Goal: Task Accomplishment & Management: Manage account settings

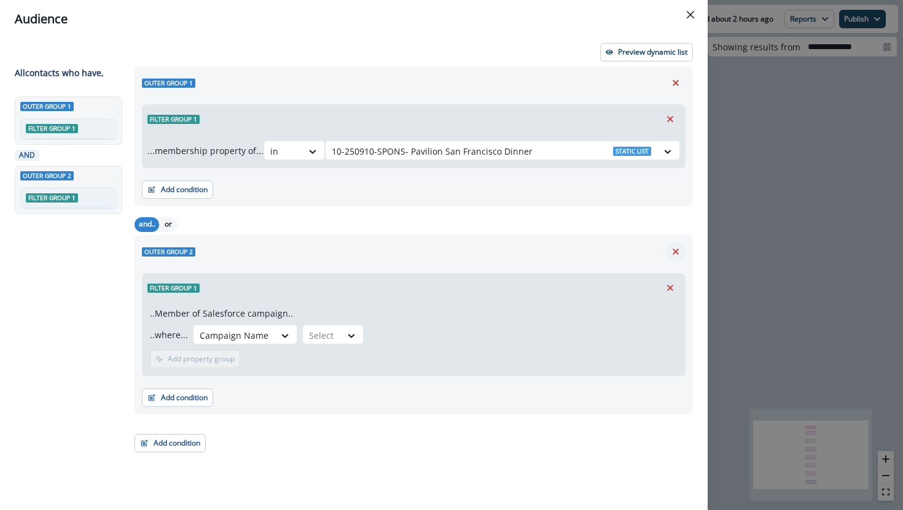
click at [682, 254] on button "Remove" at bounding box center [676, 252] width 20 height 18
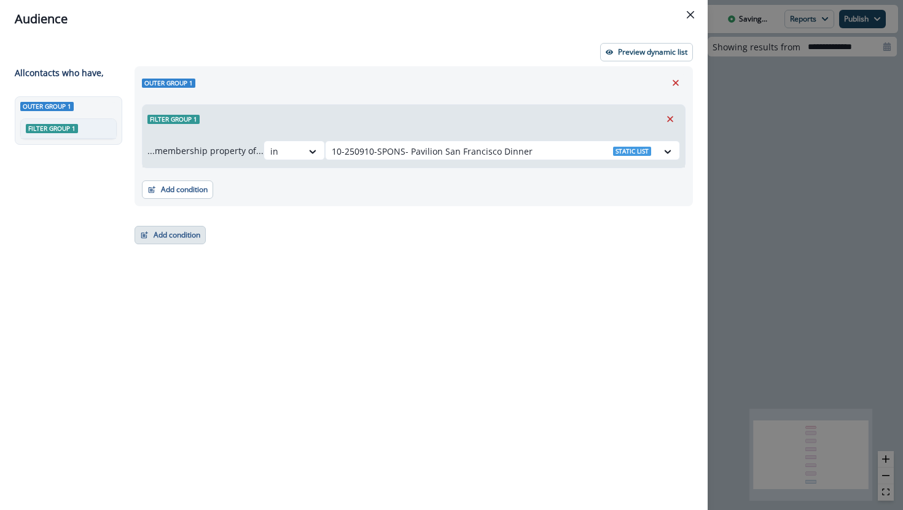
click at [203, 236] on button "Add condition" at bounding box center [169, 235] width 71 height 18
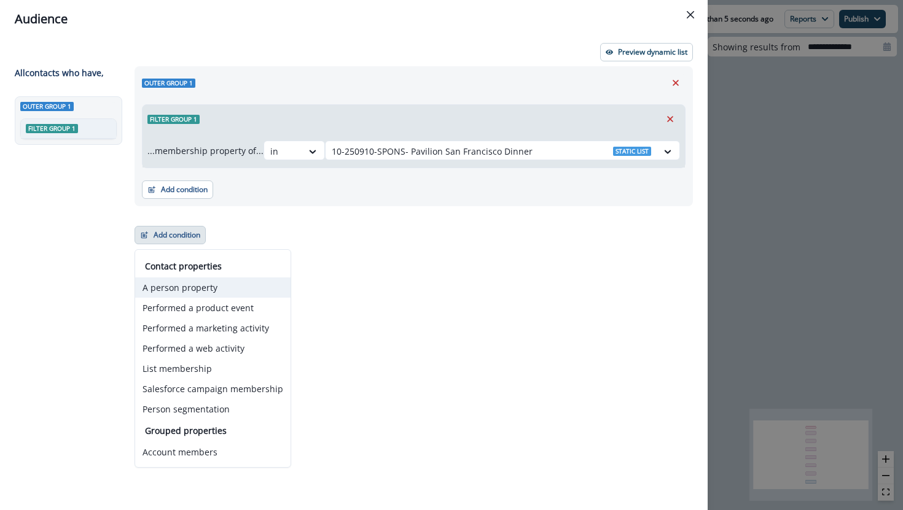
click at [187, 288] on button "A person property" at bounding box center [212, 288] width 155 height 20
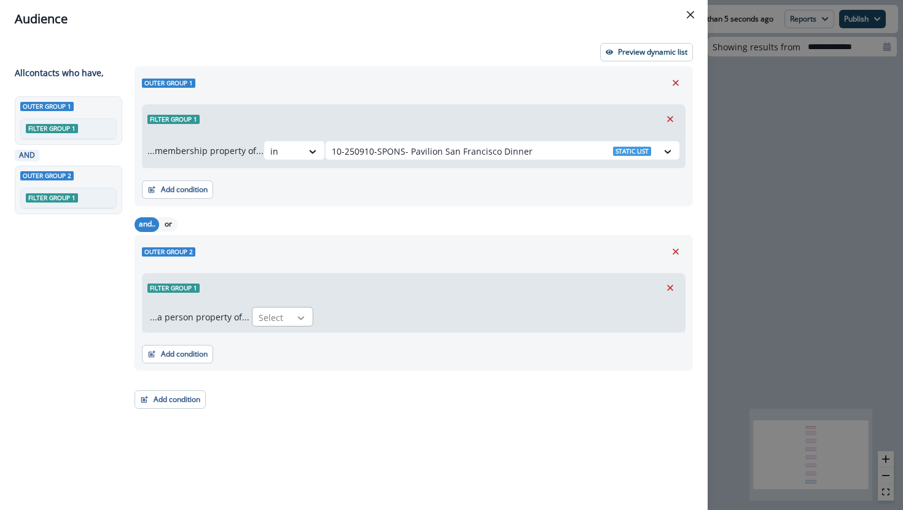
click at [299, 316] on icon at bounding box center [300, 318] width 11 height 12
click at [285, 343] on div "Email" at bounding box center [381, 345] width 265 height 23
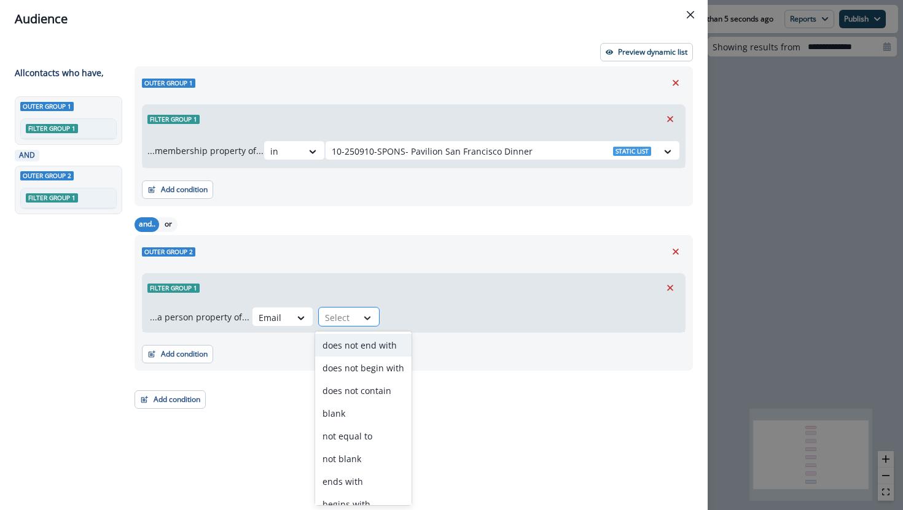
click at [370, 316] on div at bounding box center [367, 318] width 21 height 12
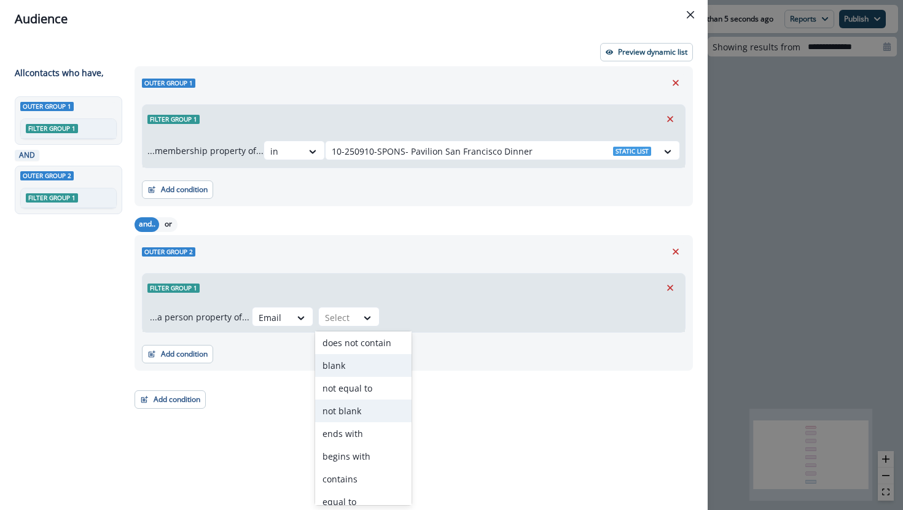
scroll to position [58, 0]
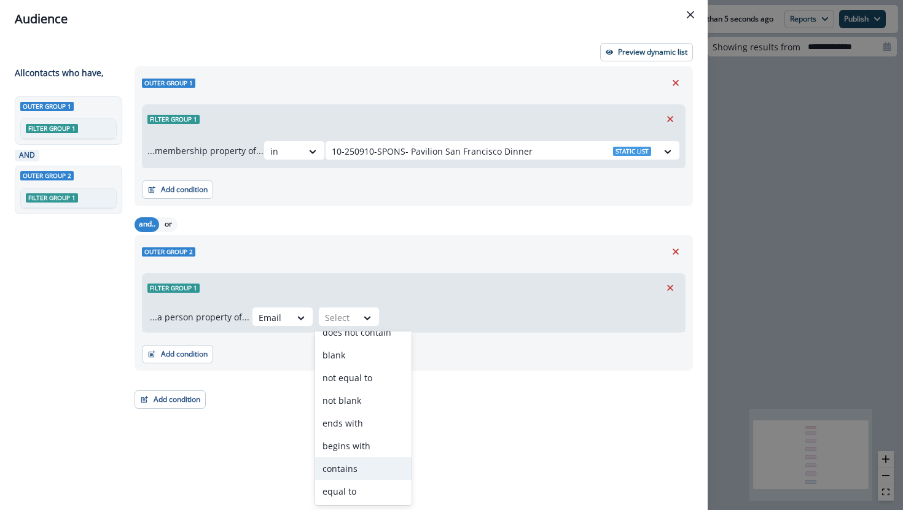
click at [340, 465] on div "contains" at bounding box center [363, 468] width 96 height 23
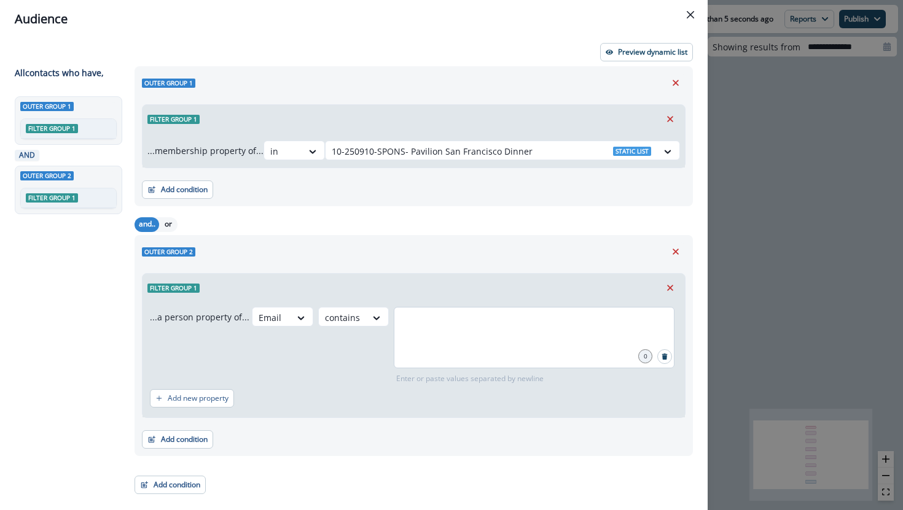
click at [458, 346] on div at bounding box center [534, 337] width 281 height 61
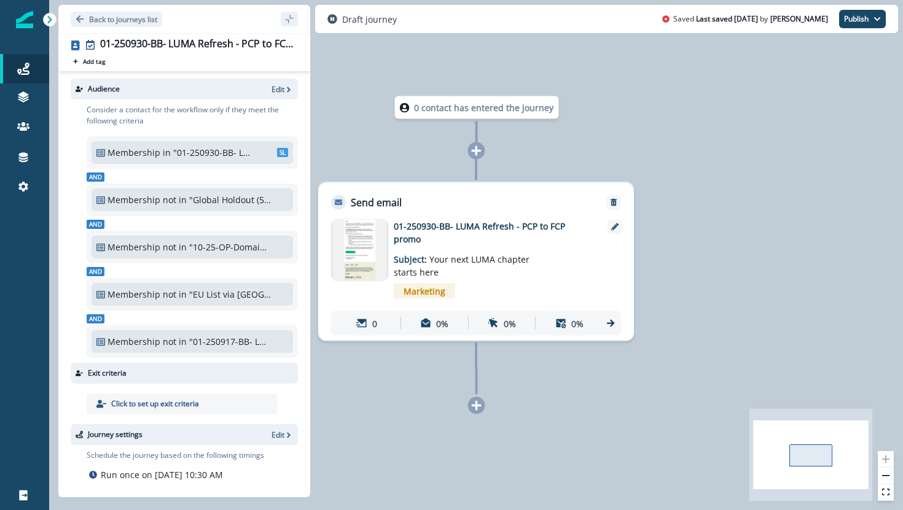
click at [286, 95] on div "Audience Edit" at bounding box center [184, 89] width 227 height 21
click at [286, 90] on icon "button" at bounding box center [288, 89] width 9 height 9
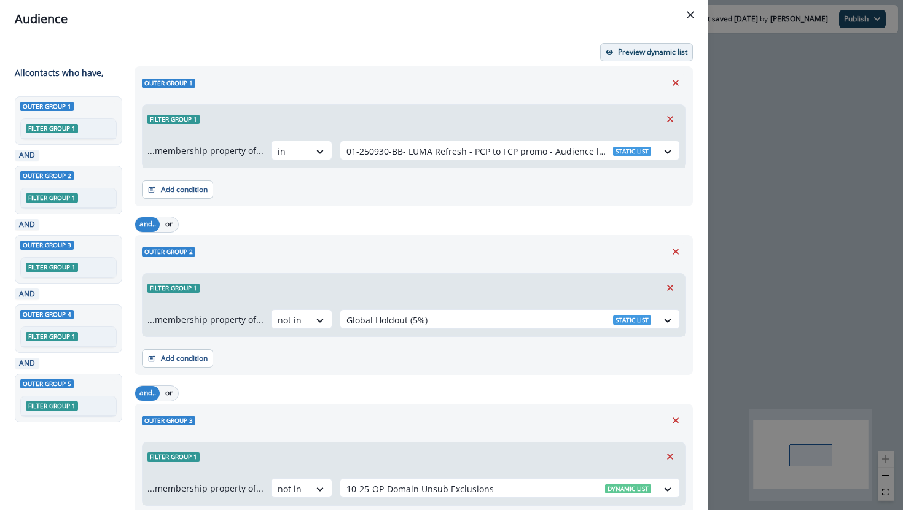
click at [642, 57] on button "Preview dynamic list" at bounding box center [646, 52] width 93 height 18
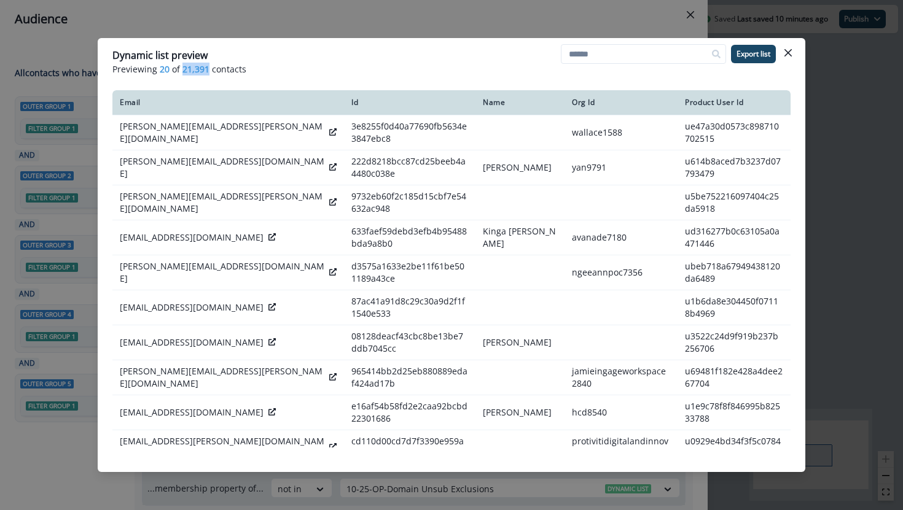
drag, startPoint x: 206, startPoint y: 71, endPoint x: 181, endPoint y: 69, distance: 25.2
click at [182, 69] on span "21,391" at bounding box center [195, 69] width 27 height 13
copy span "21,391"
click at [785, 55] on icon "Close" at bounding box center [787, 52] width 7 height 7
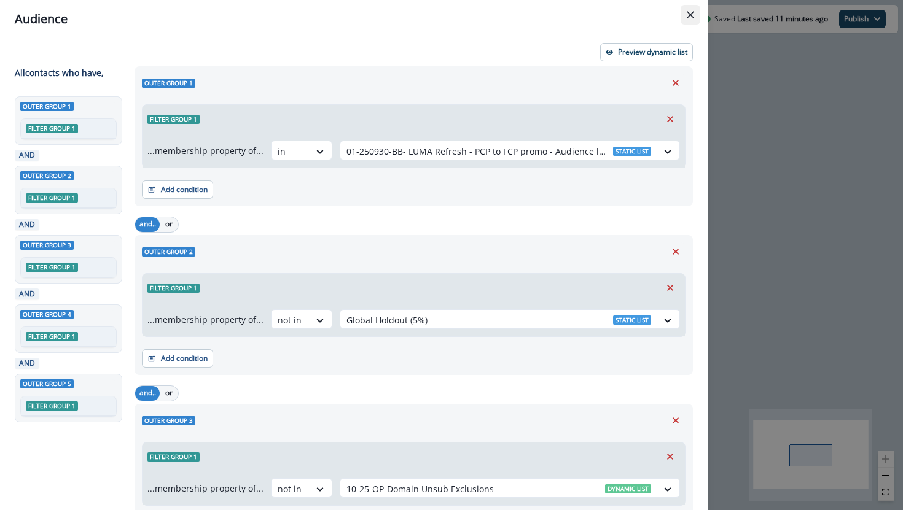
click at [686, 15] on icon "Close" at bounding box center [689, 14] width 7 height 7
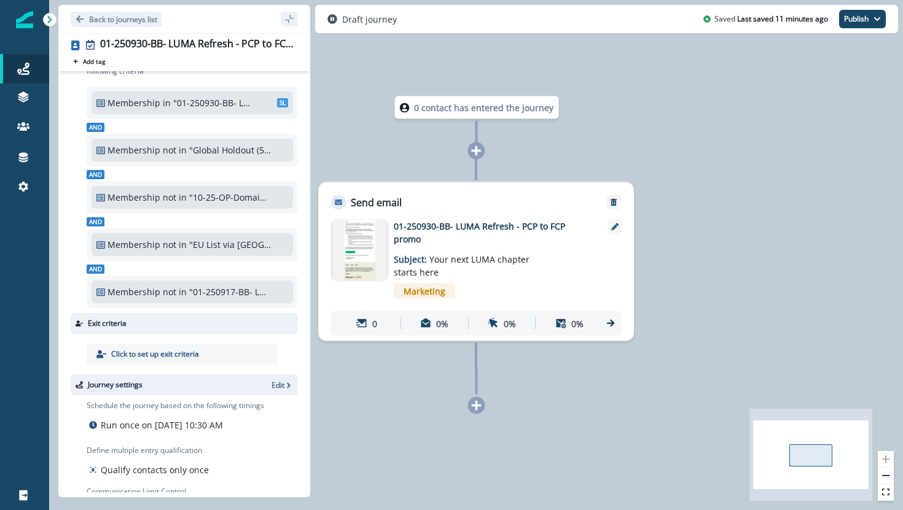
scroll to position [87, 0]
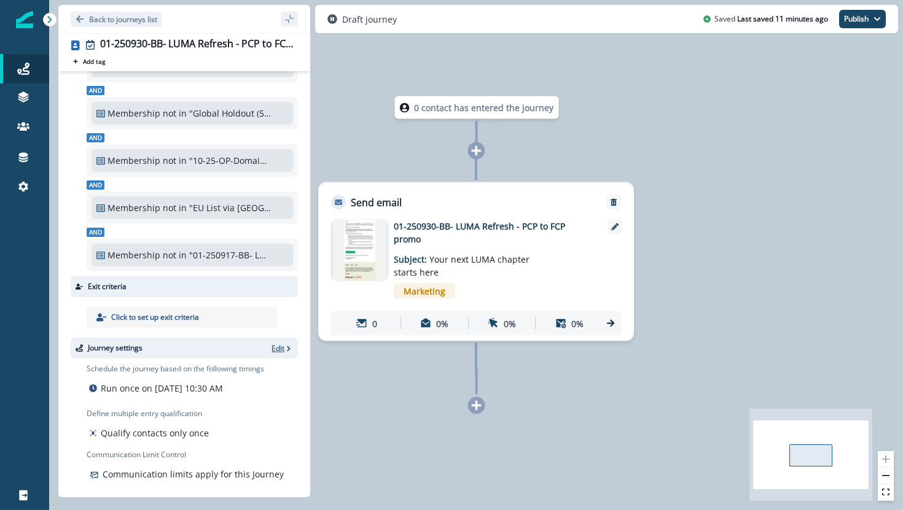
click at [282, 349] on p "Edit" at bounding box center [277, 348] width 13 height 10
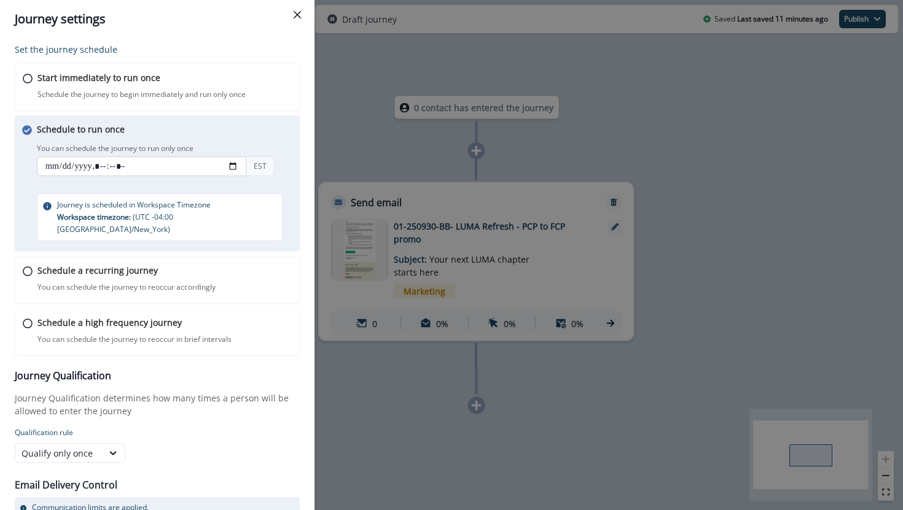
click at [235, 168] on input "datetime-local" at bounding box center [141, 167] width 209 height 20
type input "**********"
click at [285, 141] on div "You can schedule the journey to run only once EST" at bounding box center [169, 161] width 264 height 41
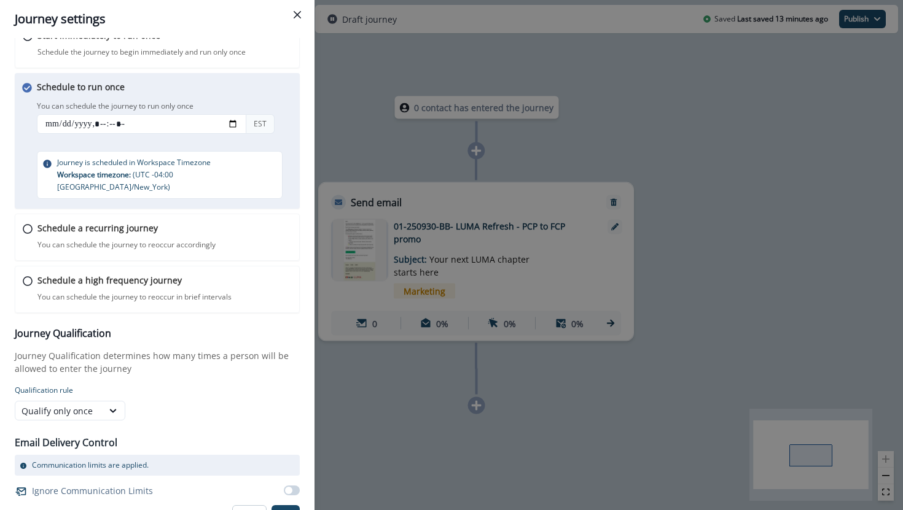
scroll to position [49, 0]
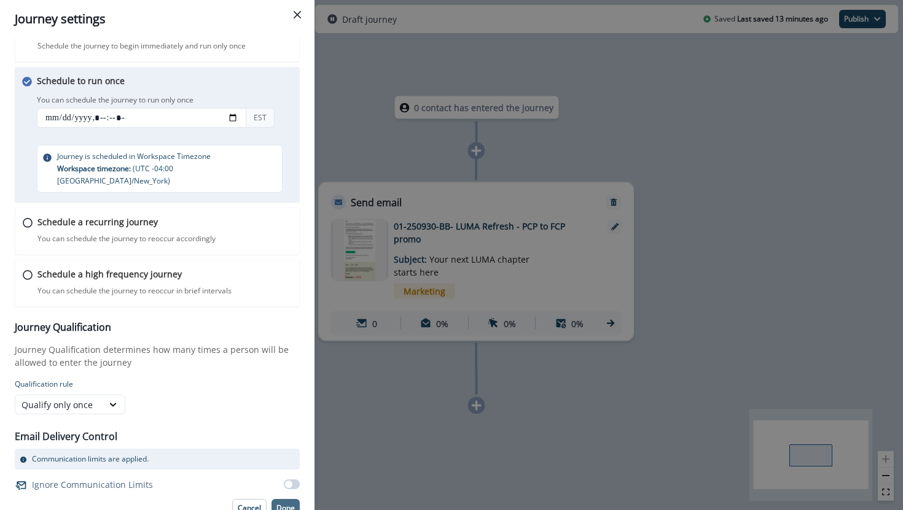
click at [281, 504] on p "Done" at bounding box center [285, 508] width 18 height 9
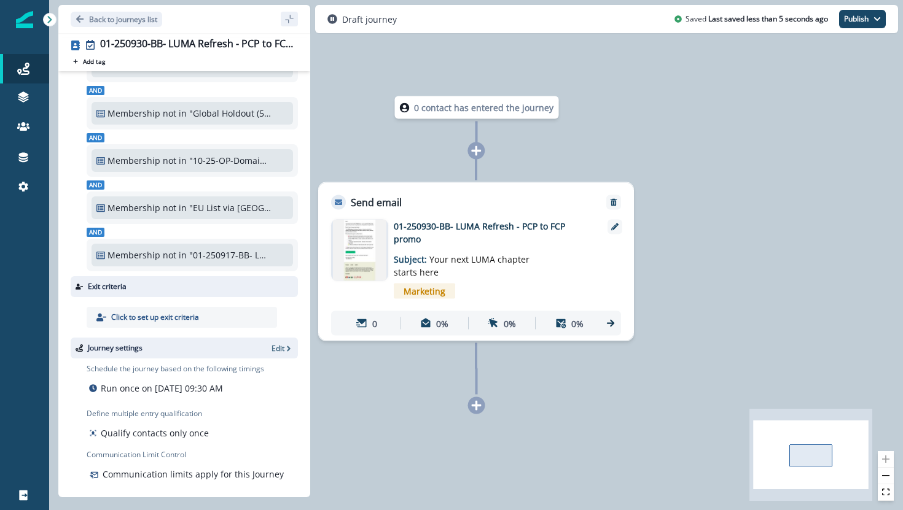
click at [337, 247] on img at bounding box center [360, 250] width 54 height 61
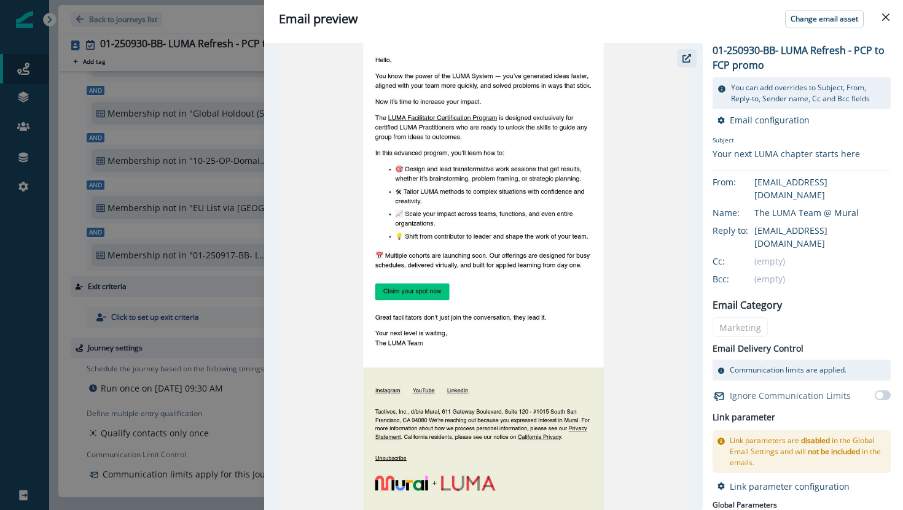
click at [688, 53] on button "button" at bounding box center [687, 58] width 20 height 18
click at [885, 20] on icon "Close" at bounding box center [885, 17] width 7 height 7
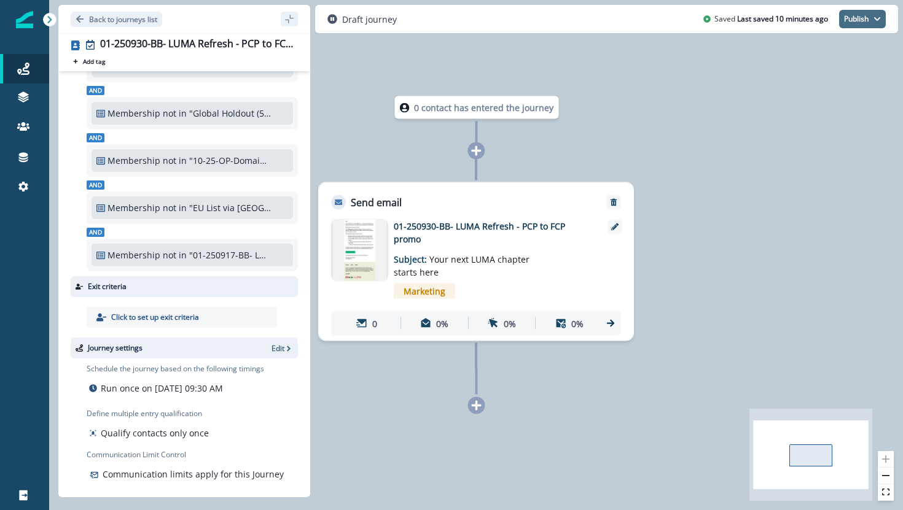
click at [879, 17] on icon "button" at bounding box center [877, 19] width 6 height 4
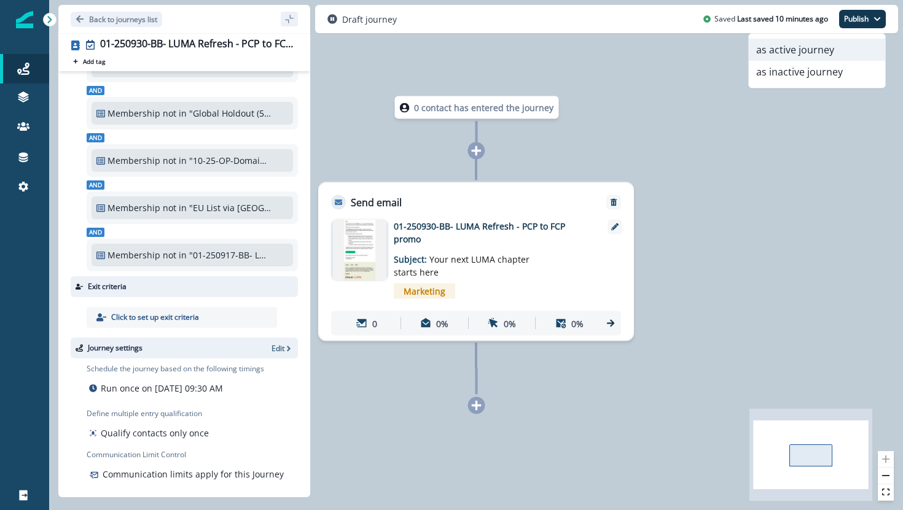
click at [828, 52] on button "as active journey" at bounding box center [816, 50] width 136 height 22
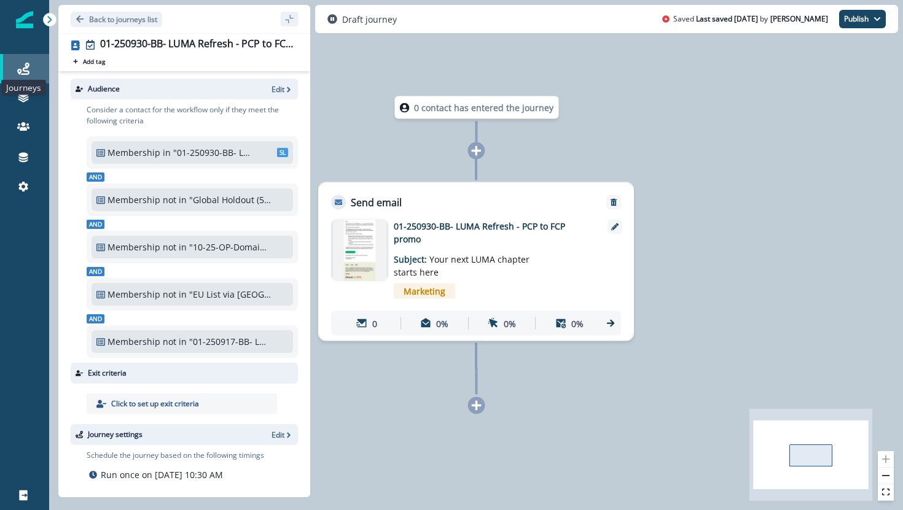
click at [29, 65] on icon at bounding box center [23, 69] width 12 height 12
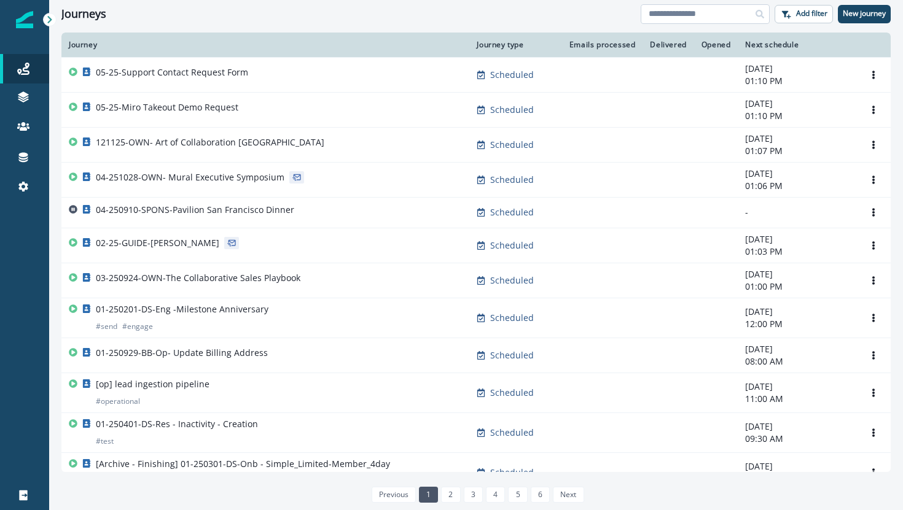
click at [658, 19] on input at bounding box center [704, 14] width 129 height 20
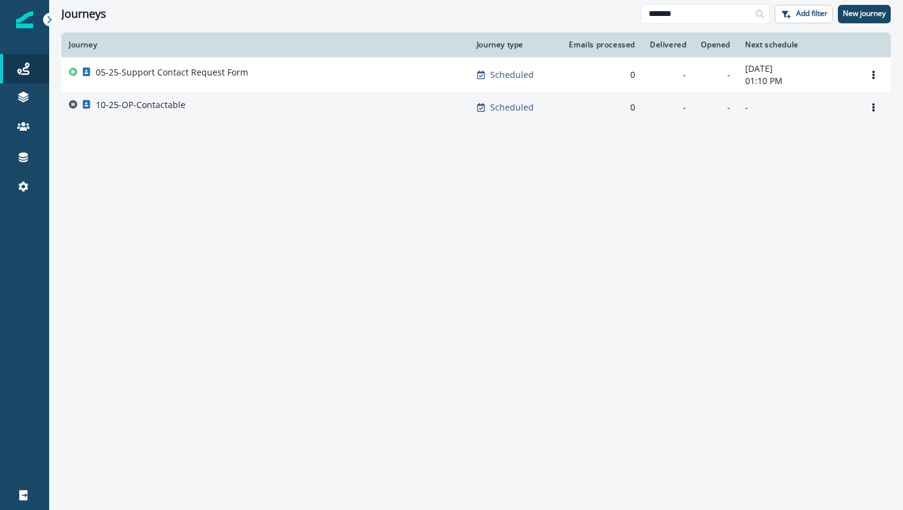
type input "*******"
click at [161, 104] on p "10-25-OP-Contactable" at bounding box center [141, 105] width 90 height 12
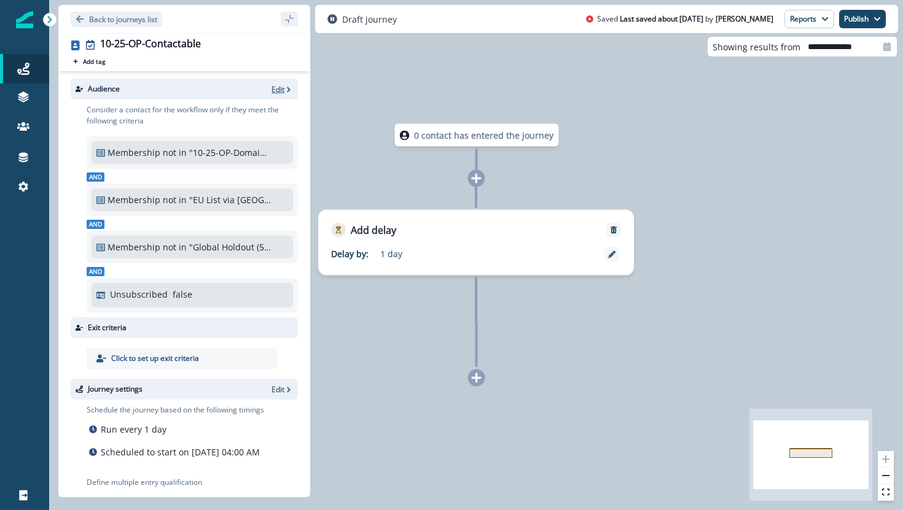
click at [286, 88] on icon "button" at bounding box center [288, 89] width 9 height 9
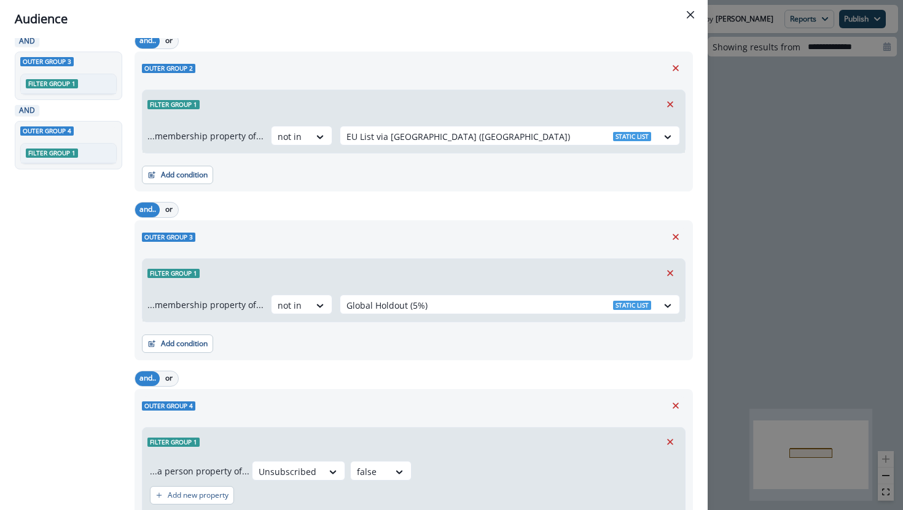
scroll to position [270, 0]
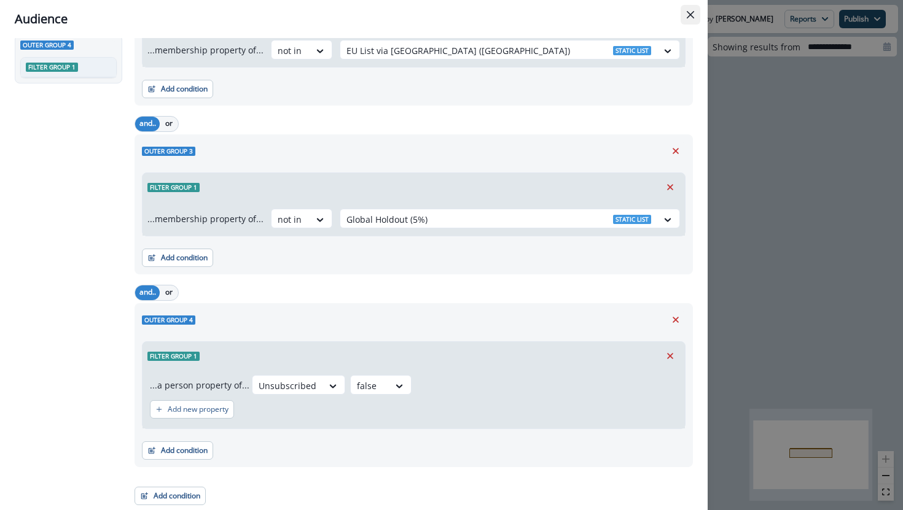
click at [686, 15] on icon "Close" at bounding box center [689, 14] width 7 height 7
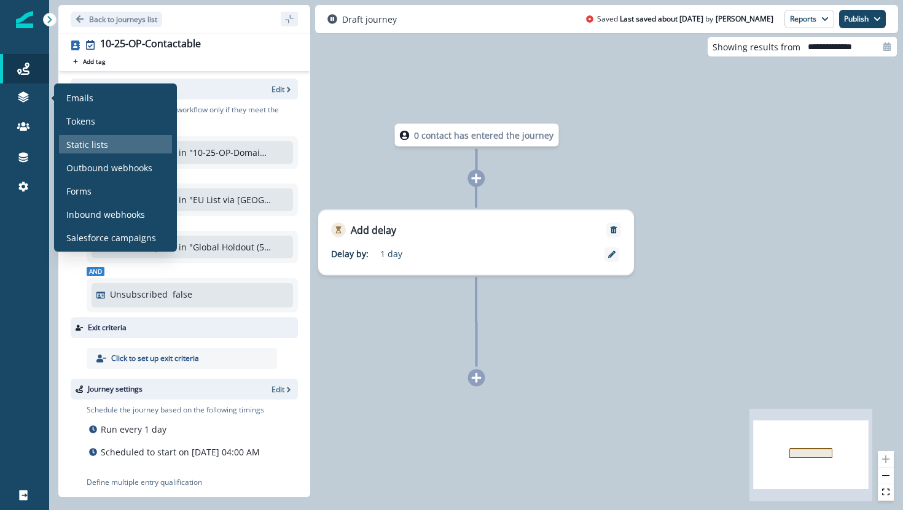
click at [96, 143] on p "Static lists" at bounding box center [87, 144] width 42 height 13
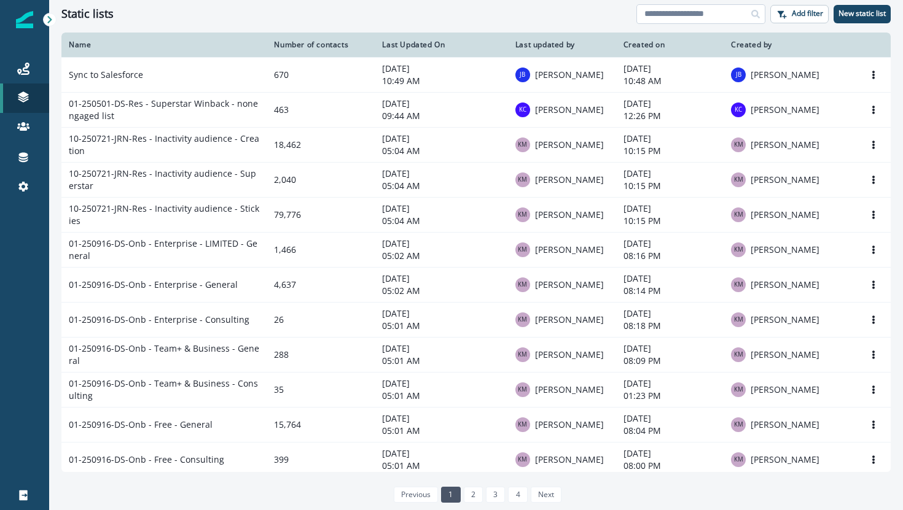
click at [681, 20] on input at bounding box center [700, 14] width 129 height 20
type input "***"
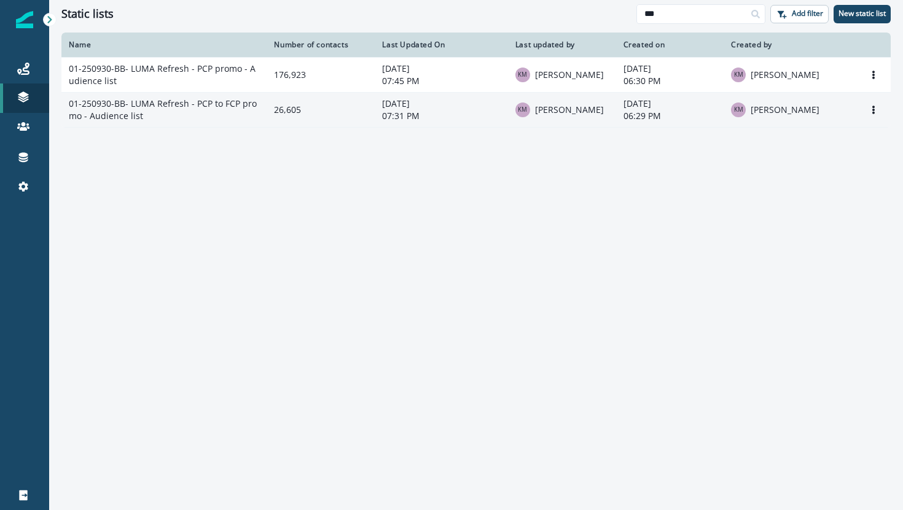
click at [150, 100] on td "01-250930-BB- LUMA Refresh - PCP to FCP promo - Audience list" at bounding box center [163, 109] width 205 height 35
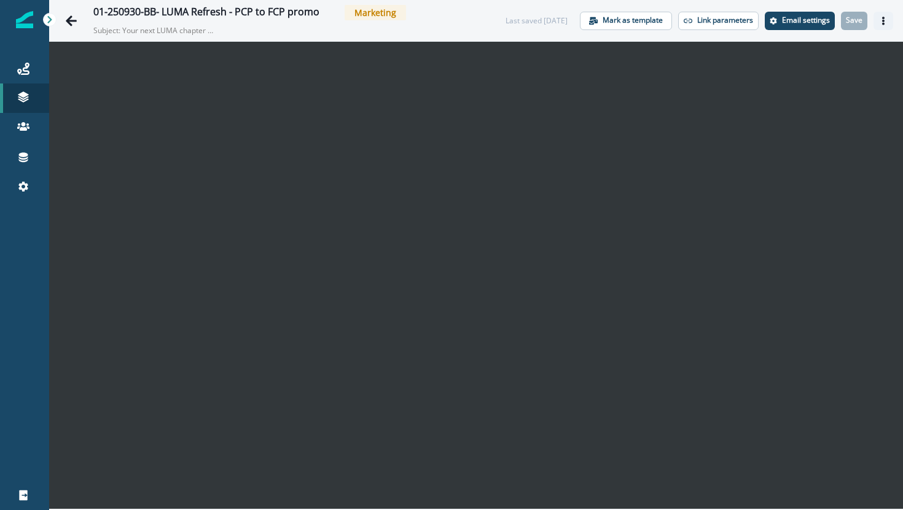
click at [884, 18] on icon "Actions" at bounding box center [883, 21] width 9 height 9
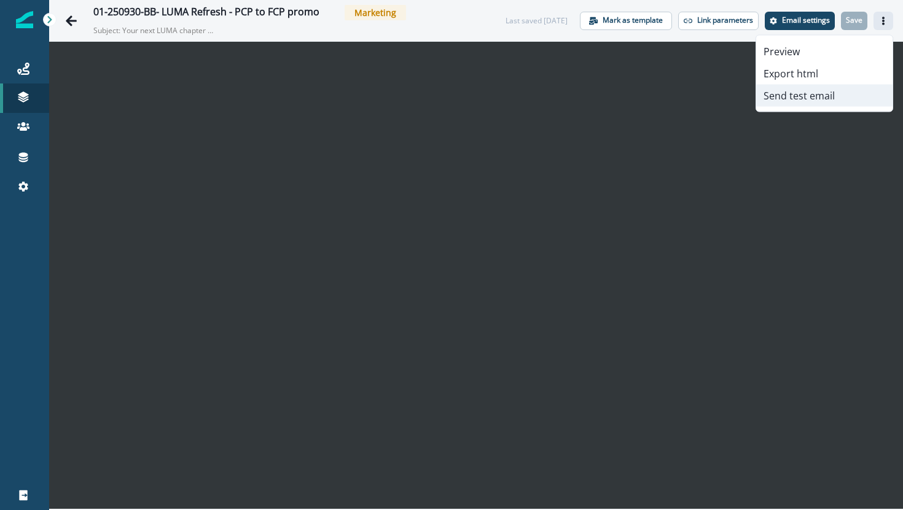
click at [806, 95] on button "Send test email" at bounding box center [824, 96] width 136 height 22
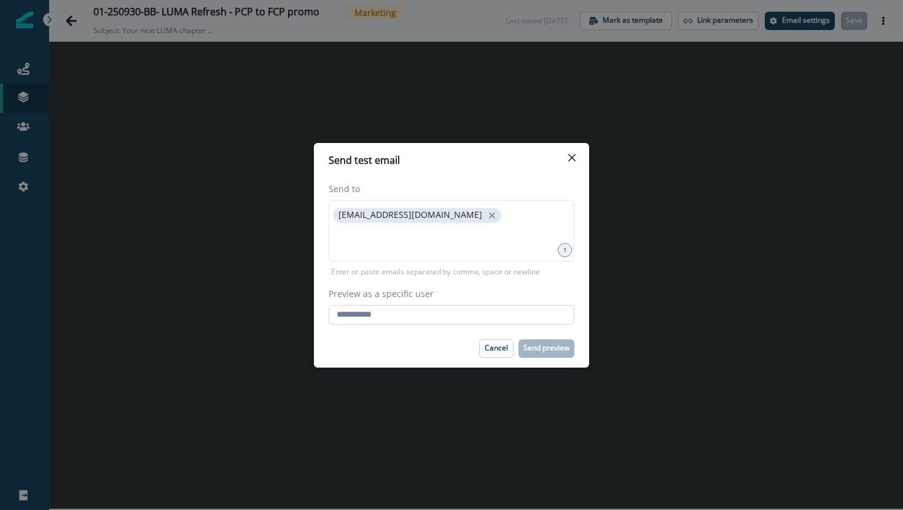
click at [447, 317] on input "Preview as a specific user" at bounding box center [451, 315] width 246 height 20
type input "**********"
click at [441, 345] on div "Cancel Send preview" at bounding box center [451, 349] width 246 height 18
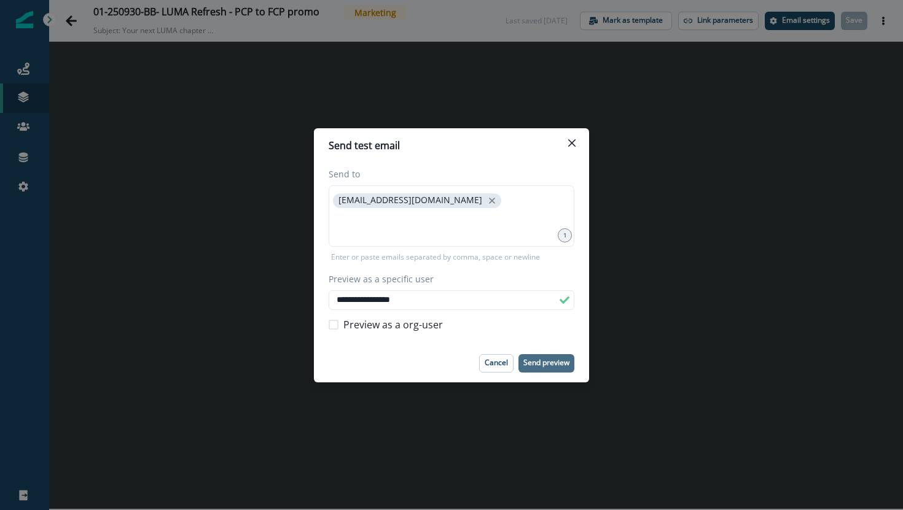
click at [530, 360] on p "Send preview" at bounding box center [546, 363] width 46 height 9
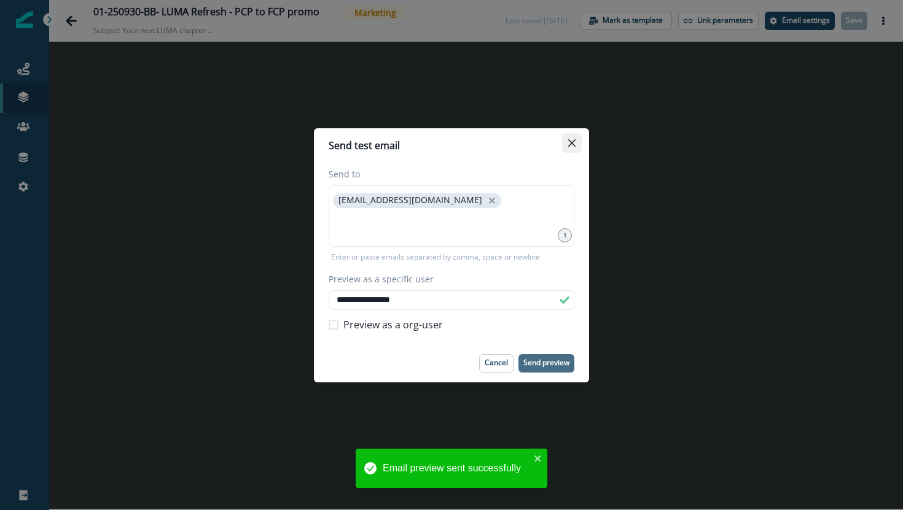
click at [572, 140] on icon "Close" at bounding box center [571, 142] width 7 height 7
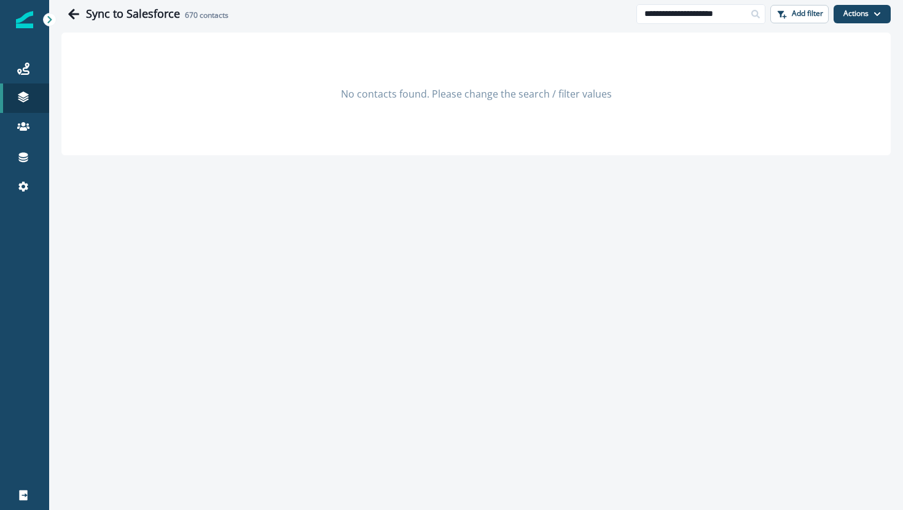
click at [685, 14] on input "**********" at bounding box center [700, 14] width 129 height 20
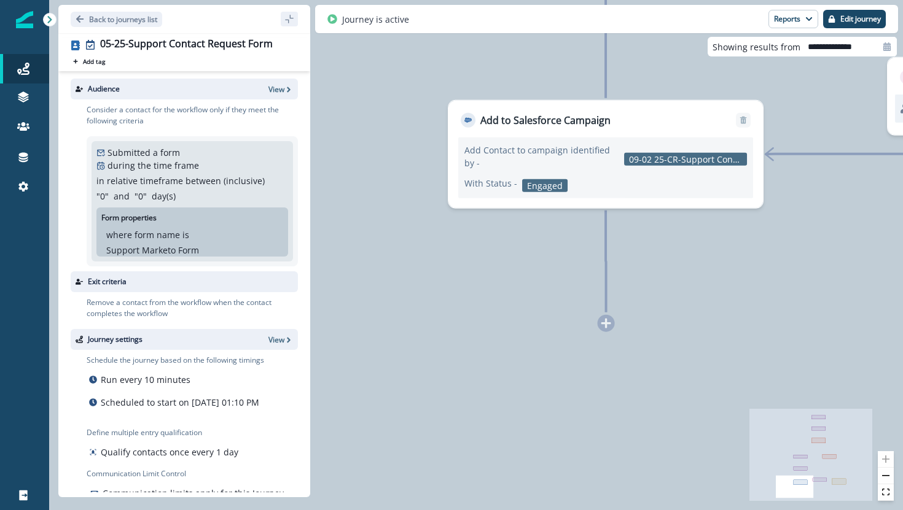
scroll to position [42, 0]
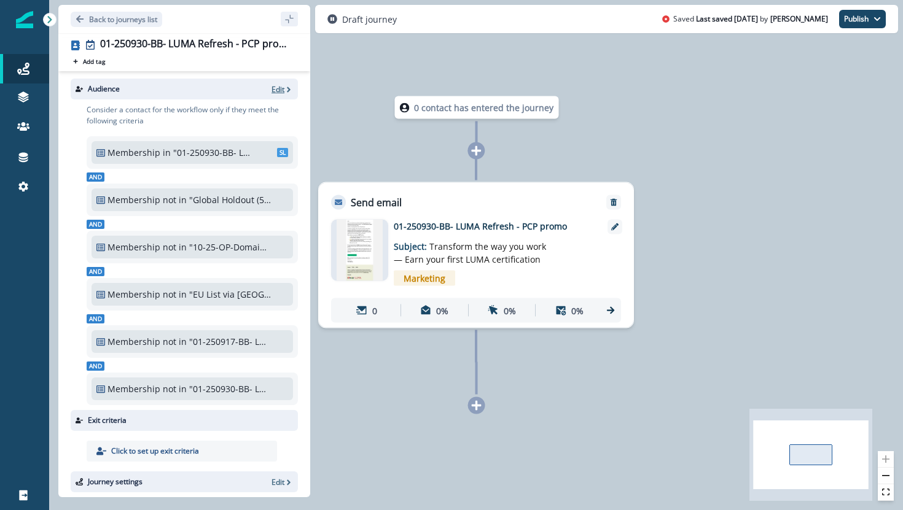
click at [281, 87] on p "Edit" at bounding box center [277, 89] width 13 height 10
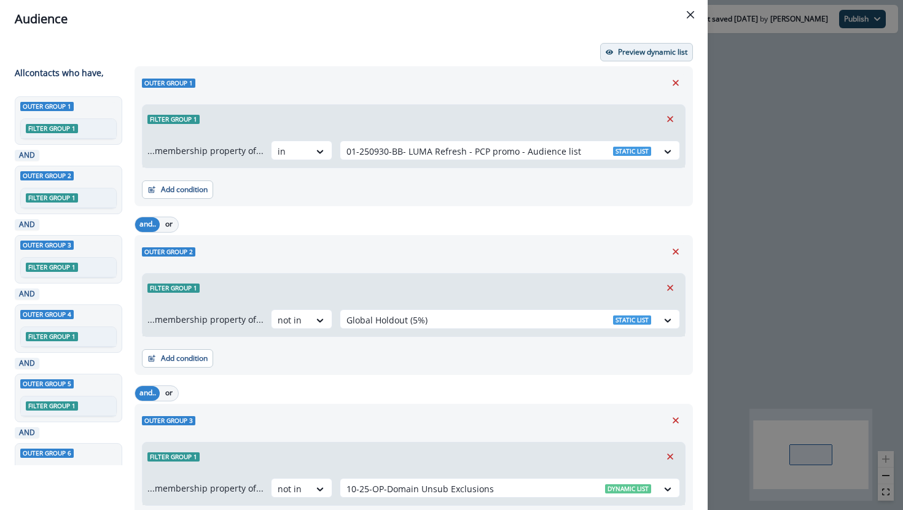
click at [654, 56] on p "Preview dynamic list" at bounding box center [652, 52] width 69 height 9
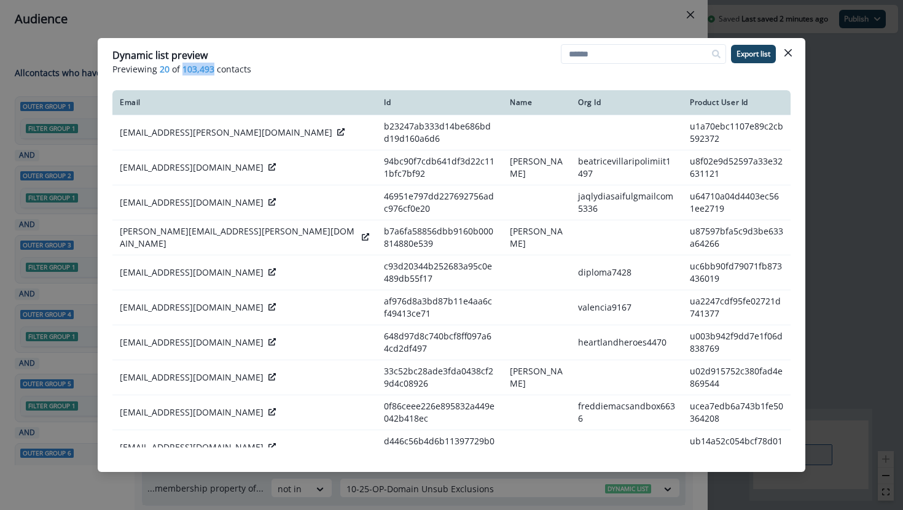
drag, startPoint x: 182, startPoint y: 68, endPoint x: 210, endPoint y: 71, distance: 28.5
click at [211, 71] on span "103,493" at bounding box center [198, 69] width 32 height 13
copy span "103,493"
click at [793, 52] on button "Close" at bounding box center [788, 53] width 20 height 20
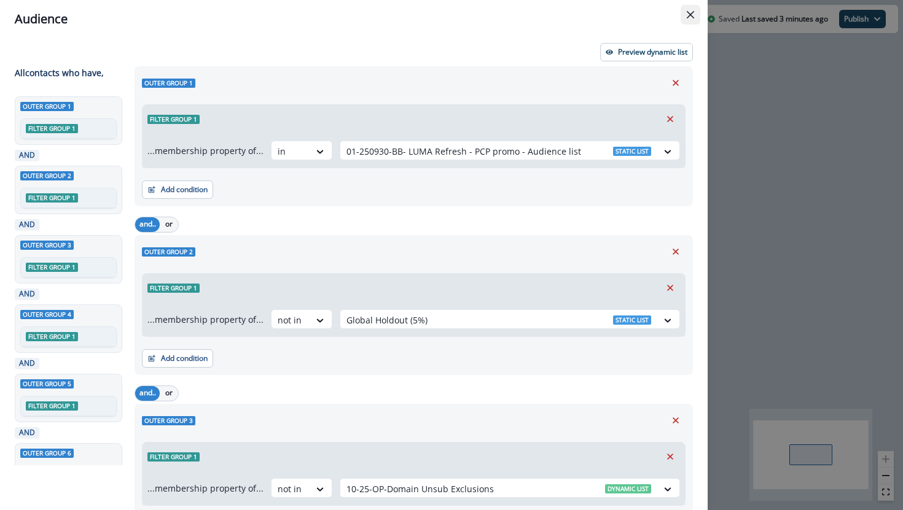
click at [689, 12] on icon "Close" at bounding box center [689, 14] width 7 height 7
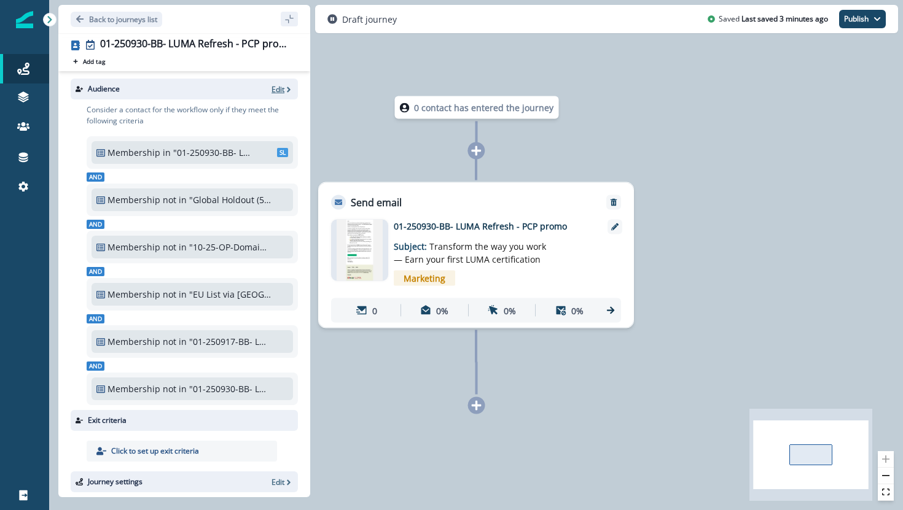
click at [279, 91] on p "Edit" at bounding box center [277, 89] width 13 height 10
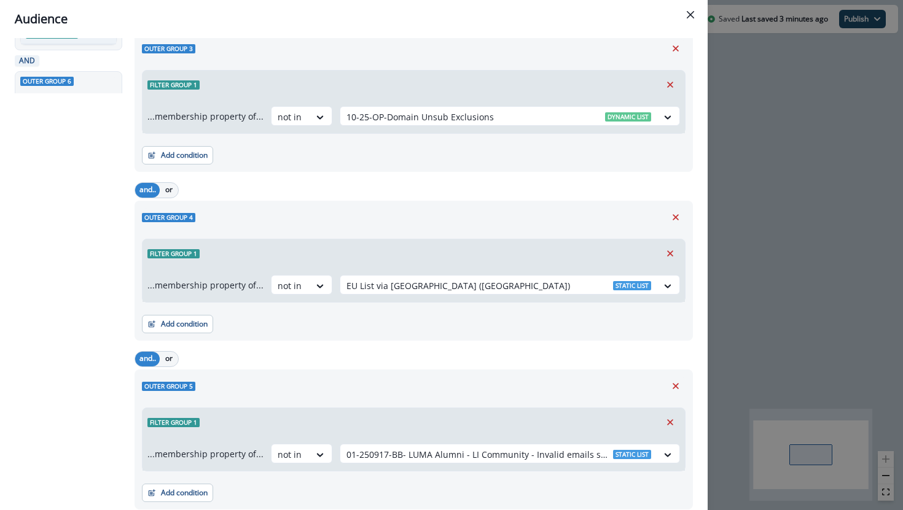
scroll to position [583, 0]
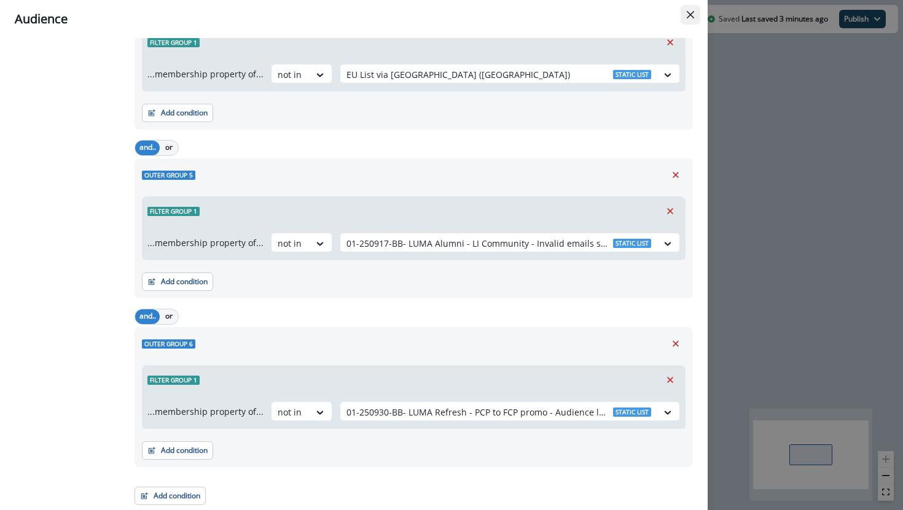
click at [691, 17] on icon "Close" at bounding box center [689, 14] width 7 height 7
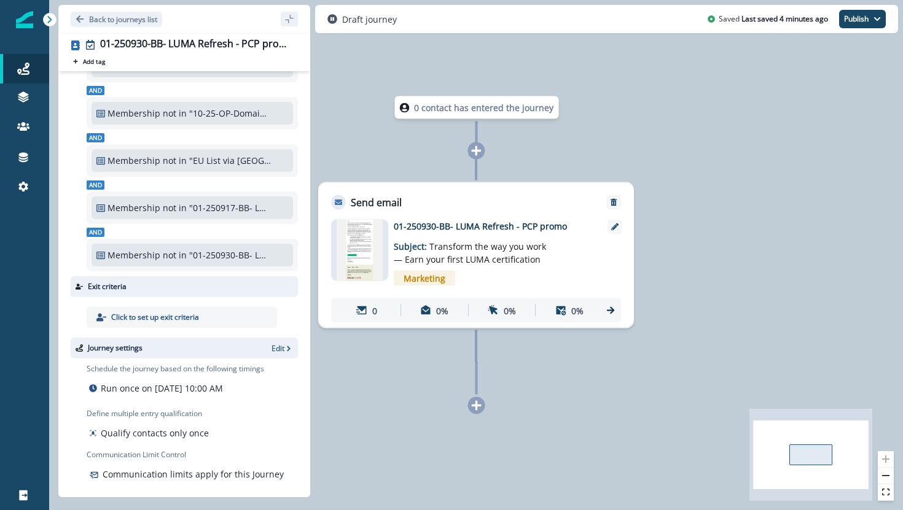
scroll to position [144, 0]
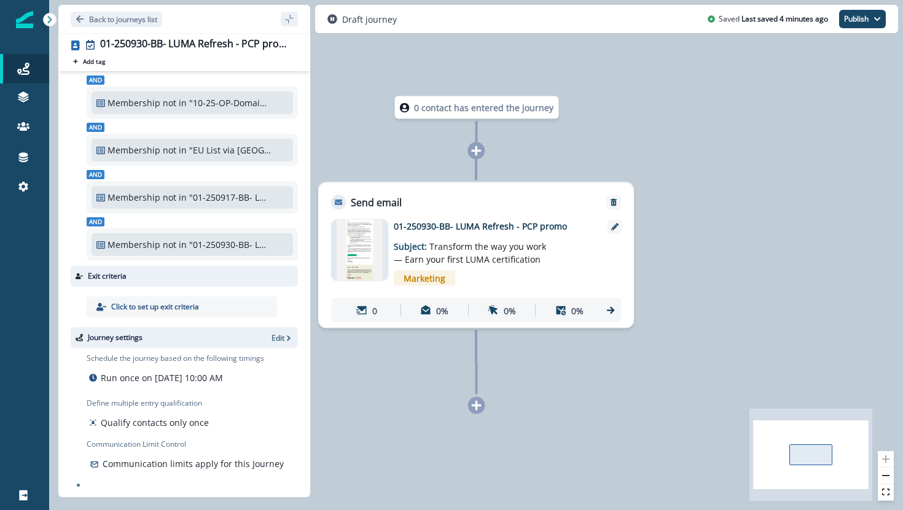
click at [362, 257] on img at bounding box center [359, 250] width 46 height 61
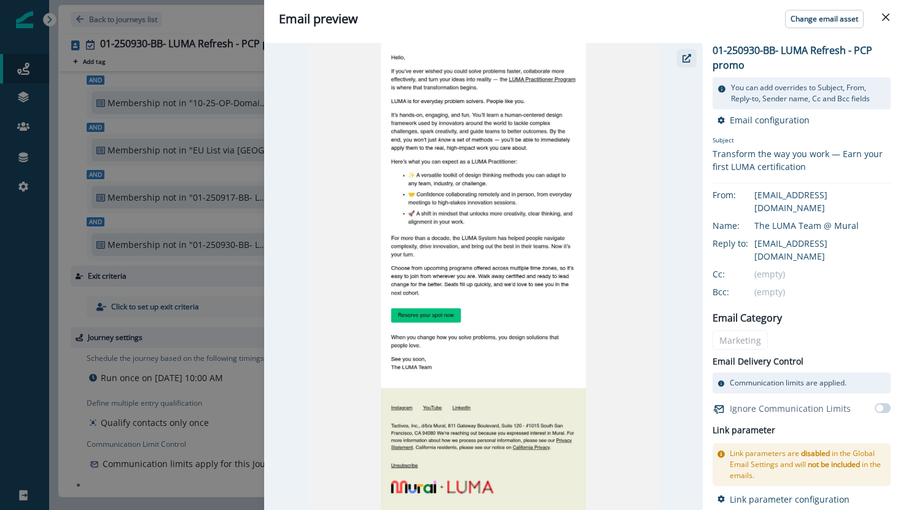
click at [686, 54] on icon "button" at bounding box center [686, 58] width 9 height 9
click at [883, 18] on icon "Close" at bounding box center [885, 17] width 7 height 7
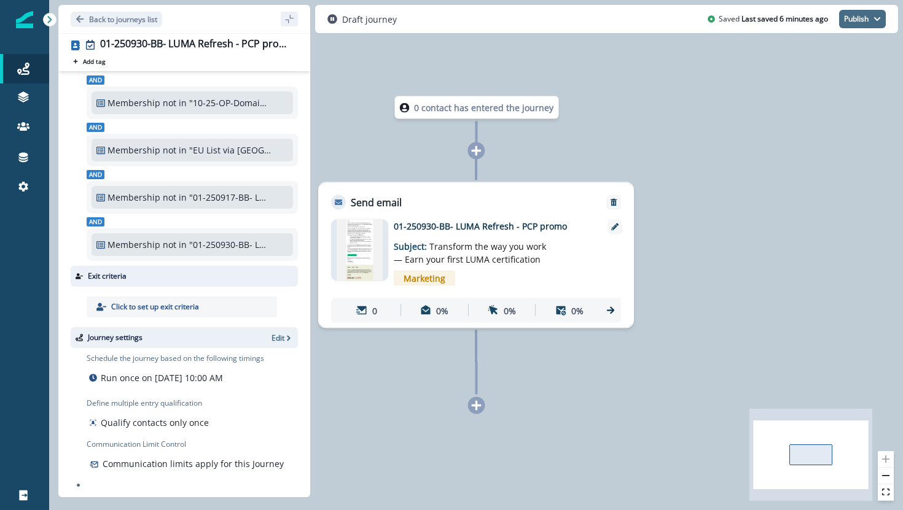
click at [877, 18] on icon "button" at bounding box center [876, 18] width 7 height 7
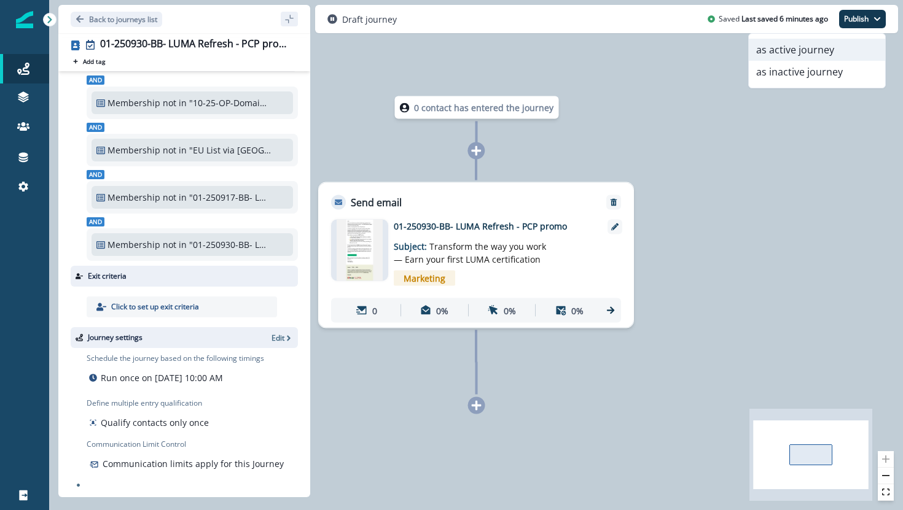
click at [853, 44] on button "as active journey" at bounding box center [816, 50] width 136 height 22
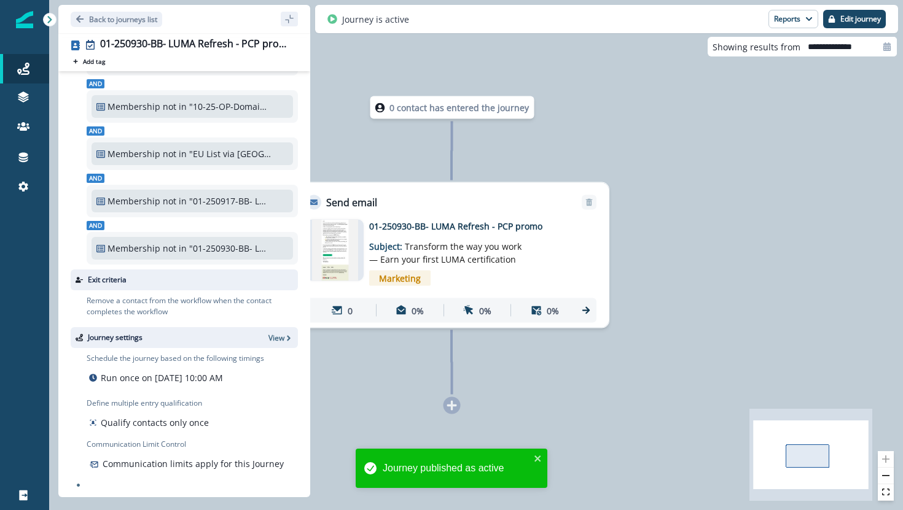
scroll to position [141, 0]
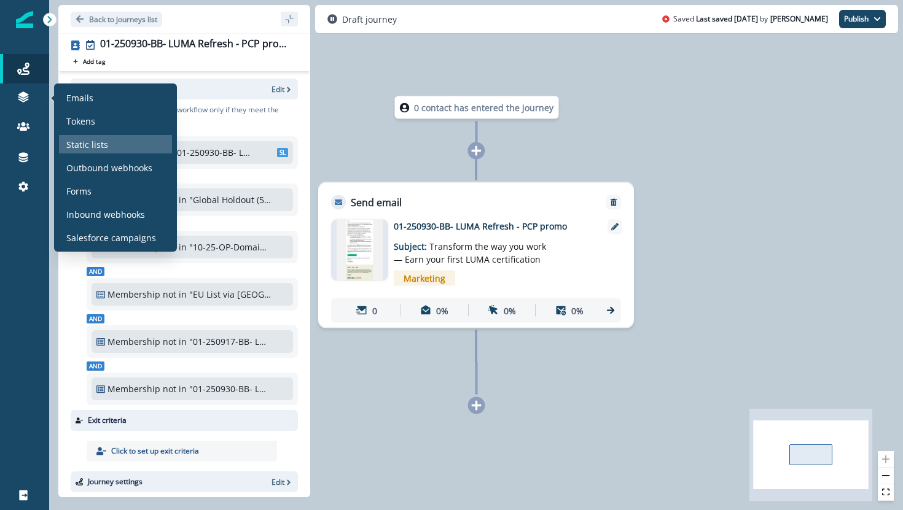
click at [82, 150] on p "Static lists" at bounding box center [87, 144] width 42 height 13
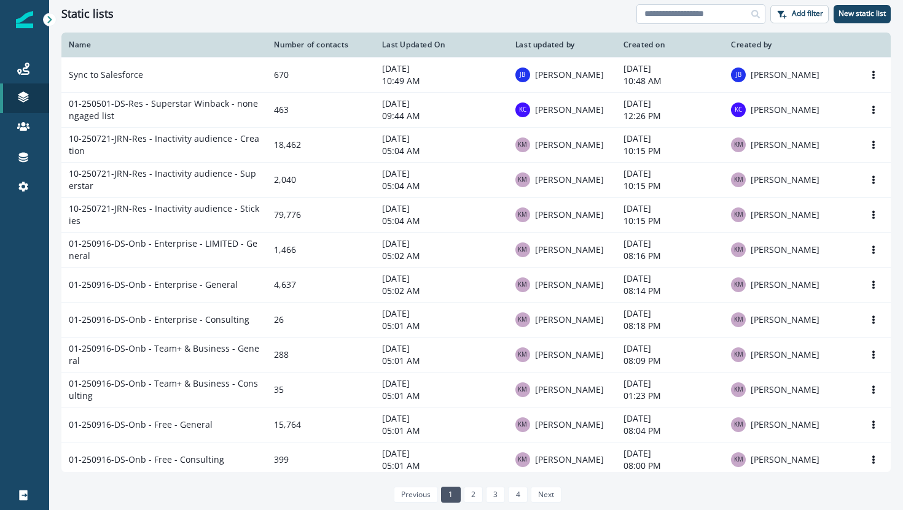
click at [725, 18] on input at bounding box center [700, 14] width 129 height 20
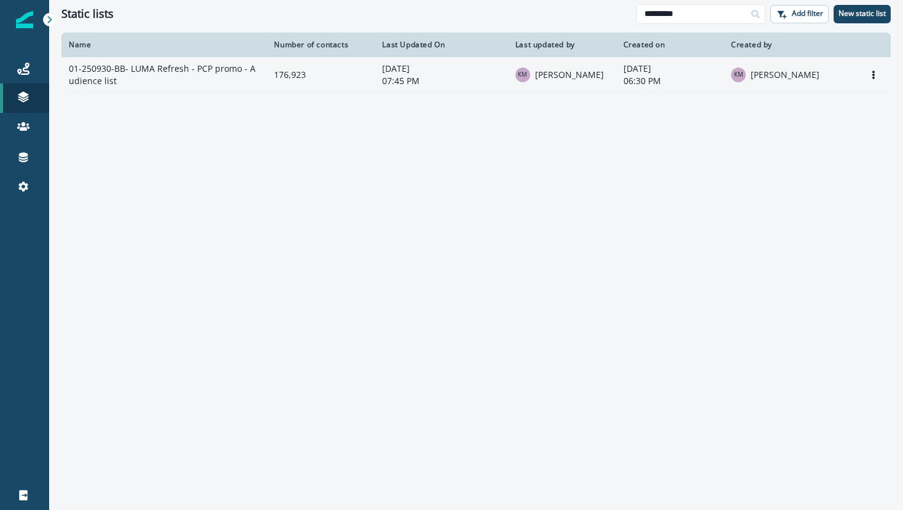
type input "*********"
click at [205, 72] on td "01-250930-BB- LUMA Refresh - PCP promo - Audience list" at bounding box center [163, 74] width 205 height 35
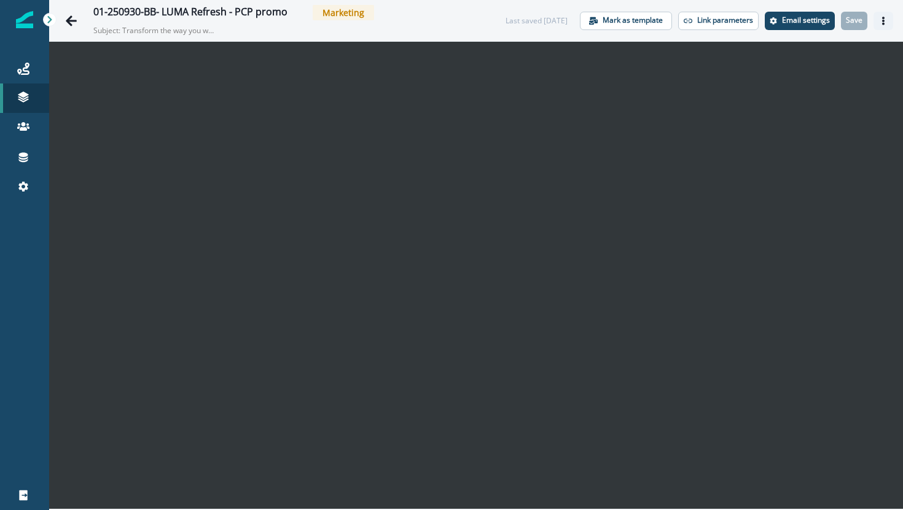
click at [879, 21] on icon "Actions" at bounding box center [883, 21] width 9 height 9
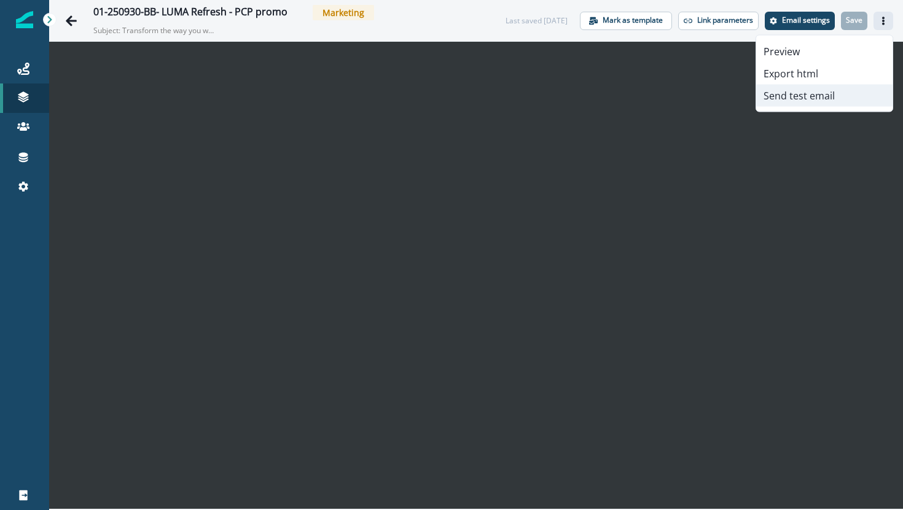
click at [769, 96] on button "Send test email" at bounding box center [824, 96] width 136 height 22
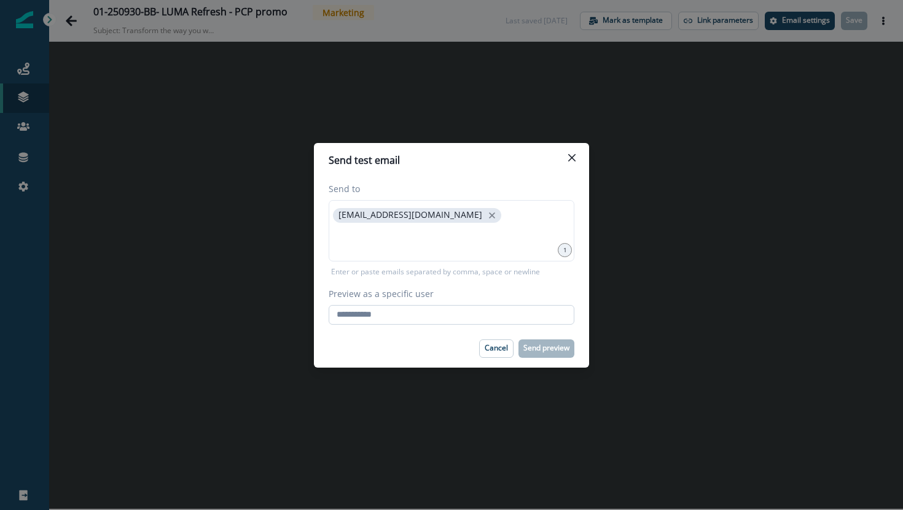
click at [411, 308] on input "Preview as a specific user" at bounding box center [451, 315] width 246 height 20
type input "**********"
click at [414, 345] on div "Cancel Send preview" at bounding box center [451, 349] width 246 height 18
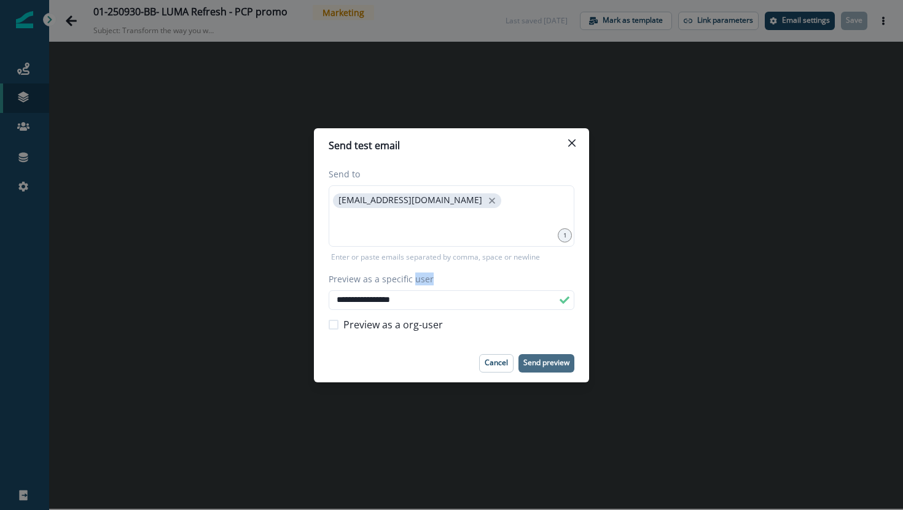
click at [547, 367] on p "Send preview" at bounding box center [546, 363] width 46 height 9
click at [571, 143] on icon "Close" at bounding box center [571, 142] width 7 height 7
